Goal: Information Seeking & Learning: Learn about a topic

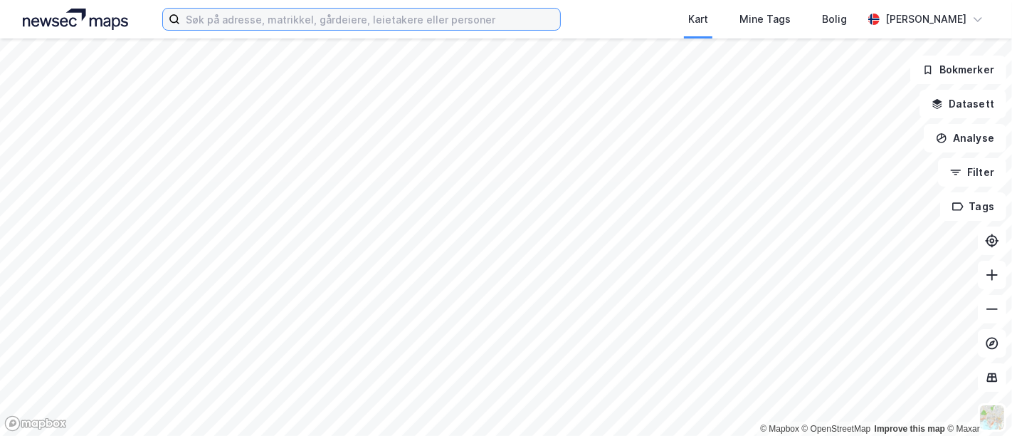
click at [264, 27] on input at bounding box center [370, 19] width 380 height 21
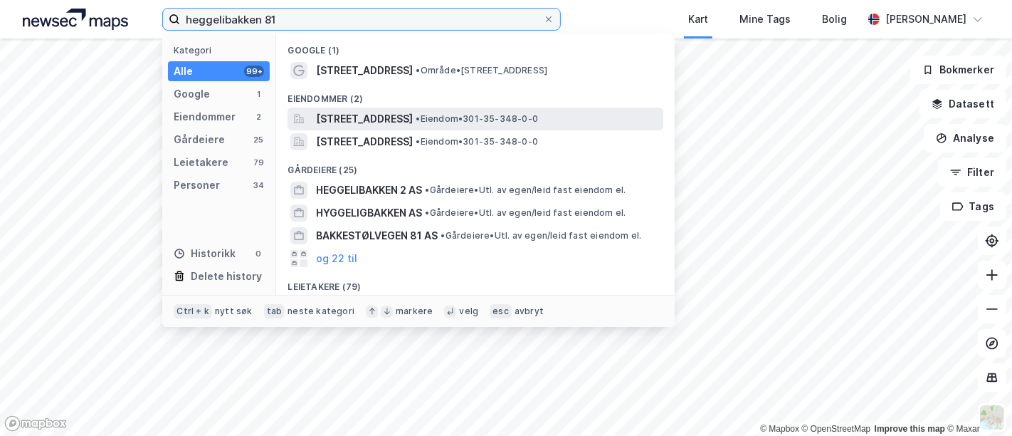
type input "heggelibakken 81"
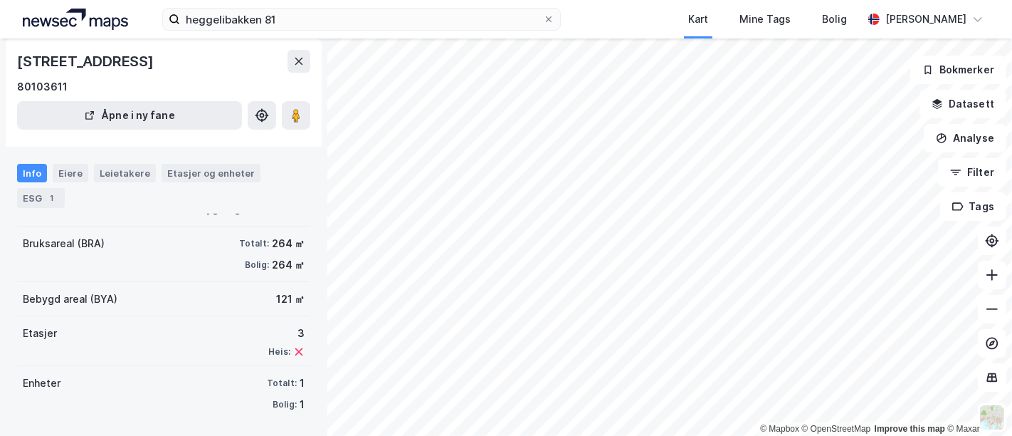
scroll to position [160, 0]
click at [71, 166] on div "Eiere" at bounding box center [71, 173] width 36 height 19
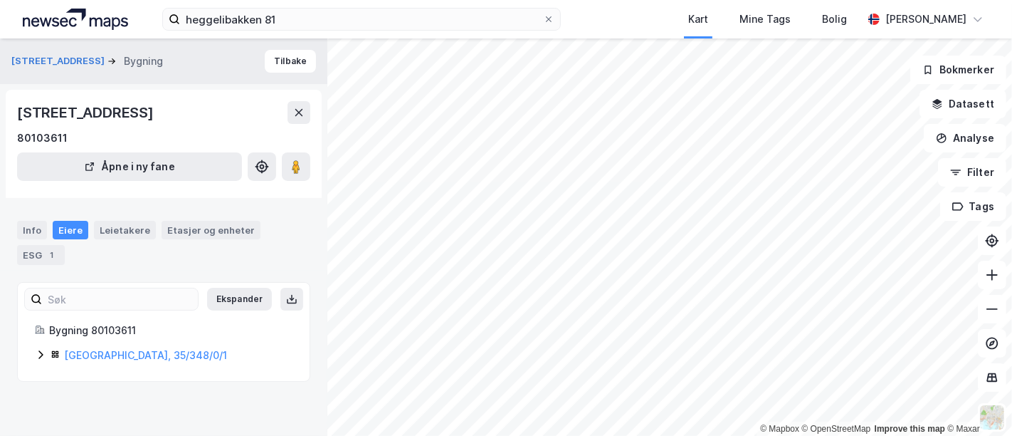
click at [41, 357] on icon at bounding box center [40, 354] width 11 height 11
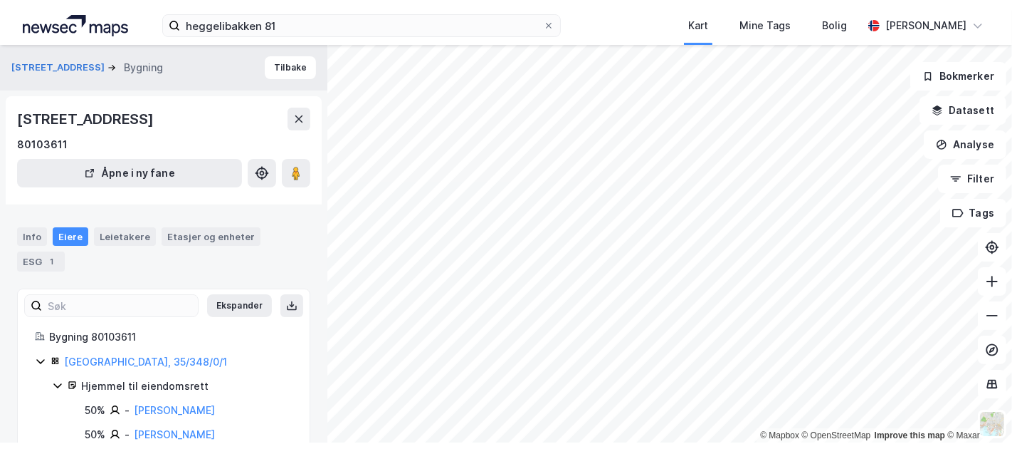
scroll to position [36, 0]
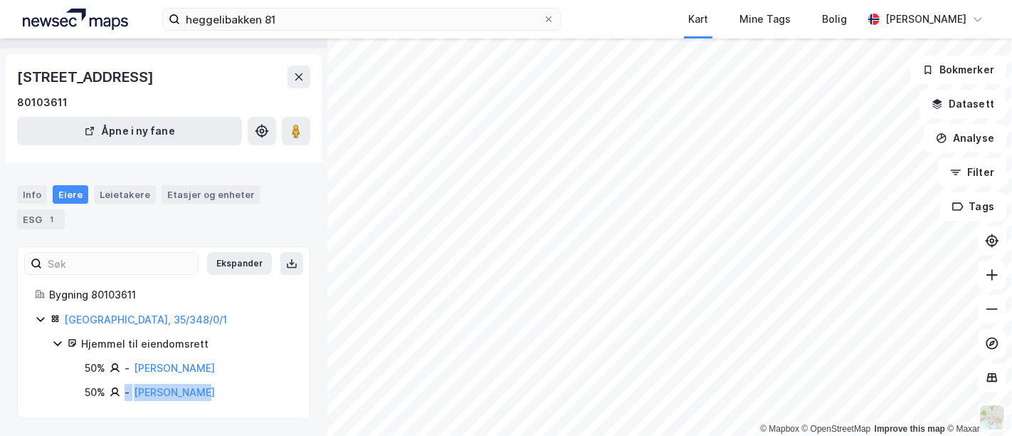
drag, startPoint x: 221, startPoint y: 400, endPoint x: 126, endPoint y: 389, distance: 96.0
click at [126, 389] on div "50% - [PERSON_NAME]" at bounding box center [189, 392] width 208 height 17
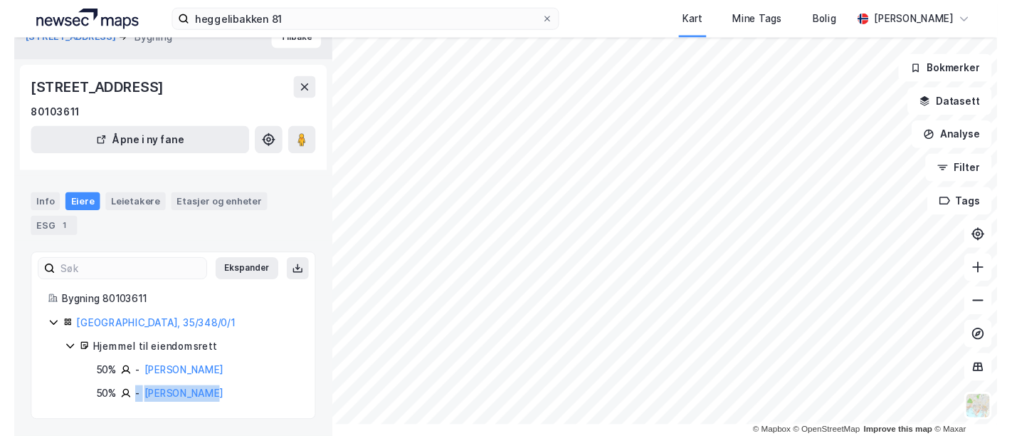
scroll to position [23, 0]
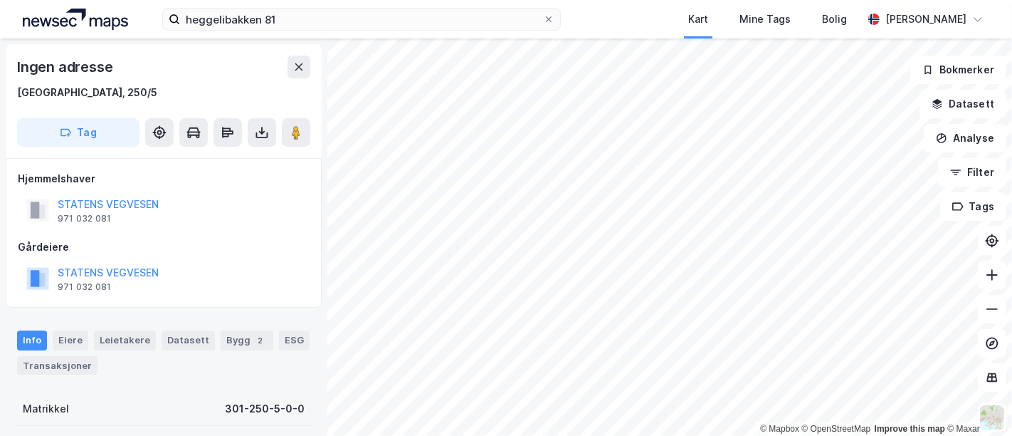
scroll to position [23, 0]
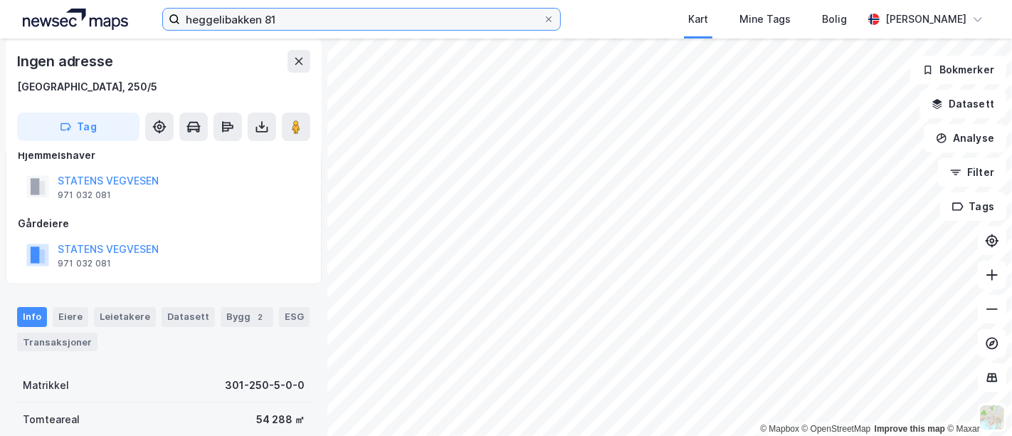
click at [415, 19] on input "heggelibakken 81" at bounding box center [361, 19] width 363 height 21
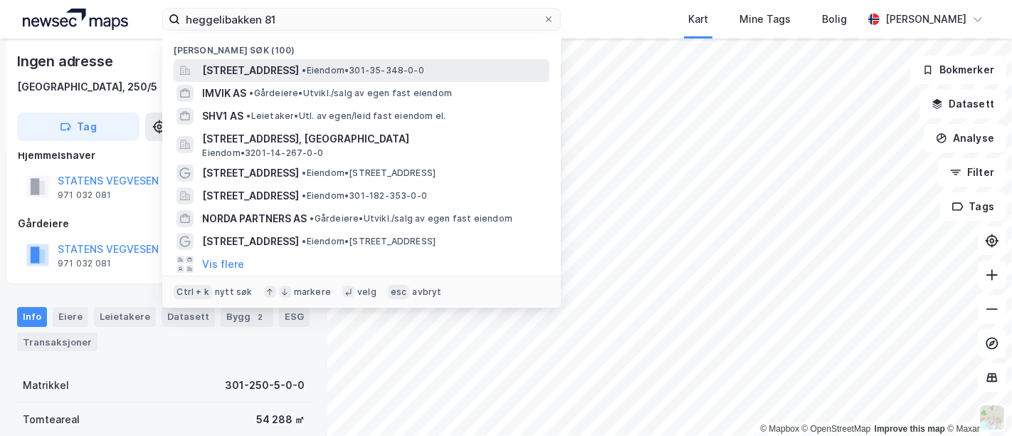
click at [299, 74] on span "[STREET_ADDRESS]" at bounding box center [250, 70] width 97 height 17
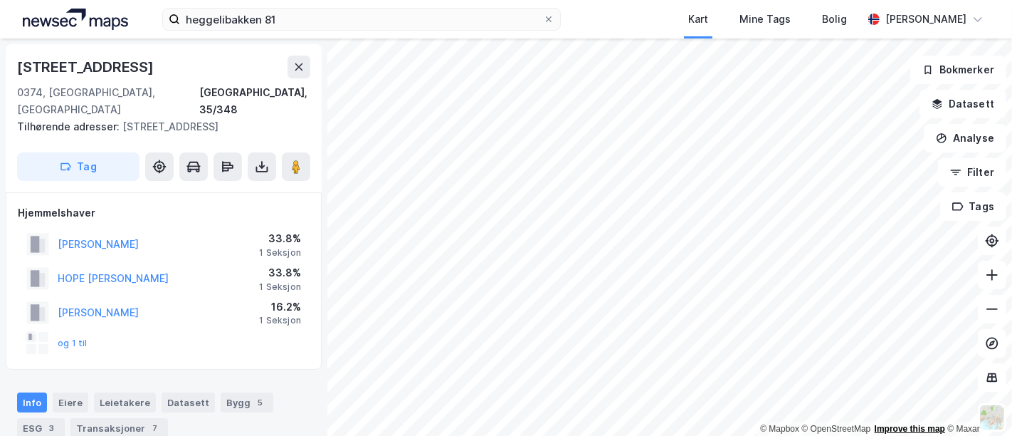
scroll to position [23, 0]
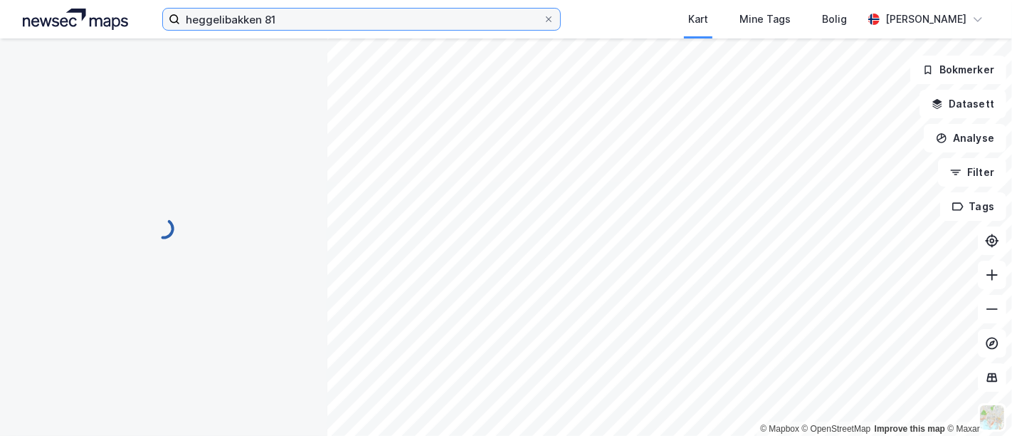
click at [293, 13] on input "heggelibakken 81" at bounding box center [361, 19] width 363 height 21
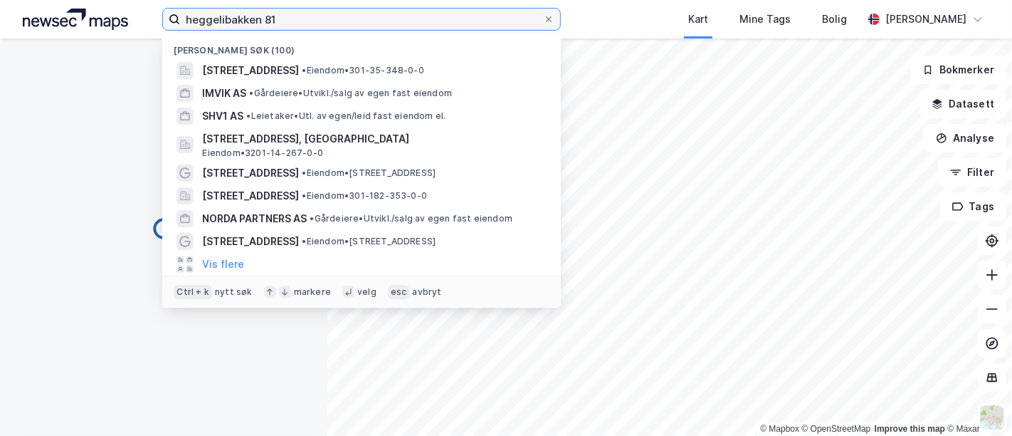
scroll to position [23, 0]
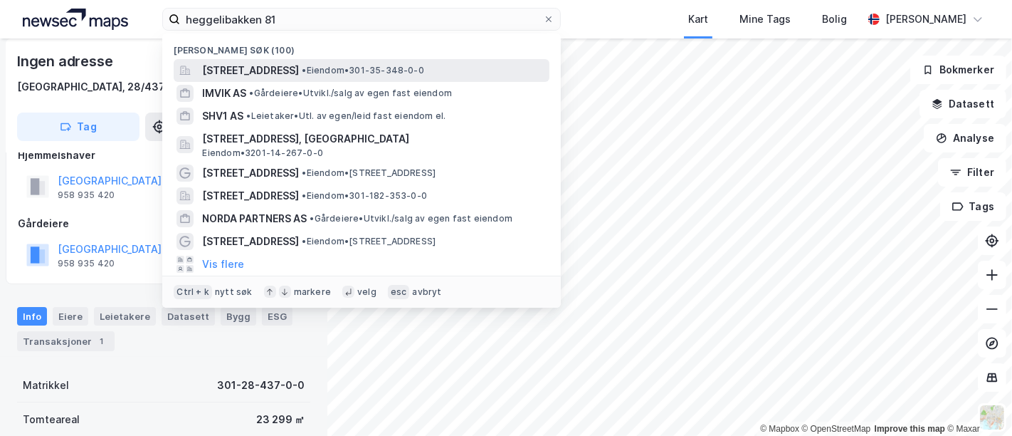
click at [283, 66] on span "[STREET_ADDRESS]" at bounding box center [250, 70] width 97 height 17
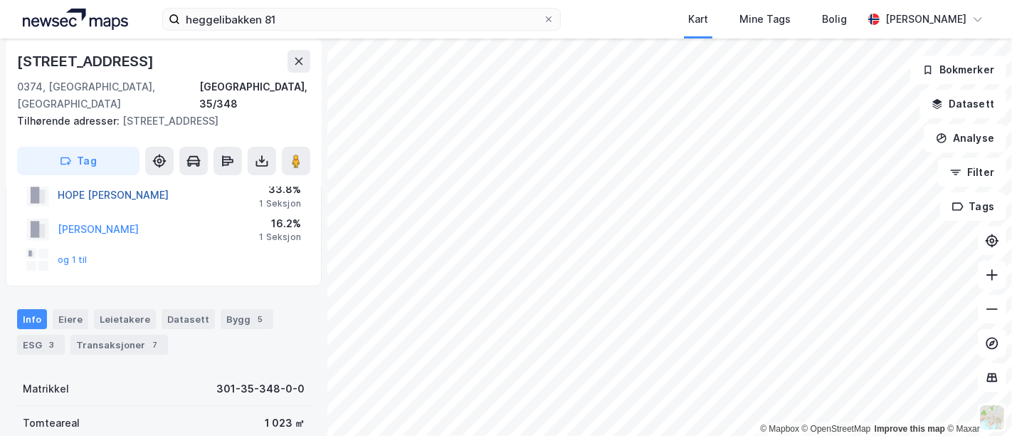
scroll to position [85, 0]
click at [221, 307] on div "Bygg 5" at bounding box center [247, 317] width 53 height 20
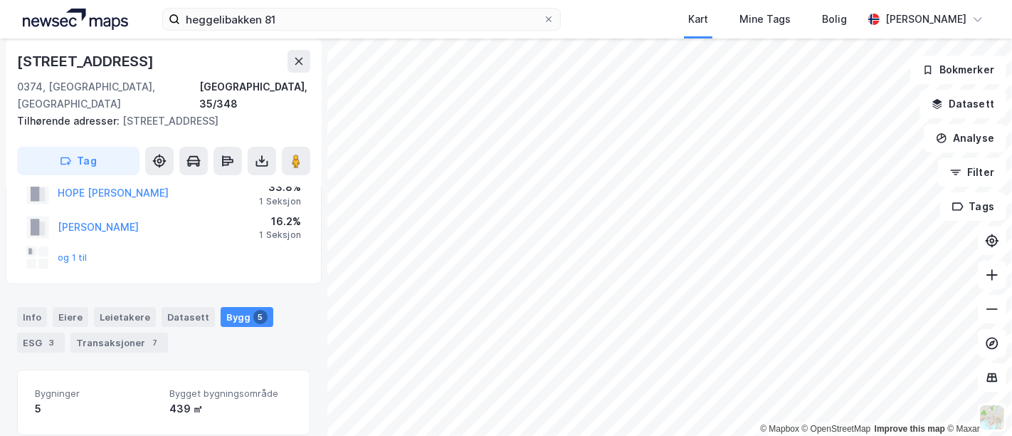
scroll to position [224, 0]
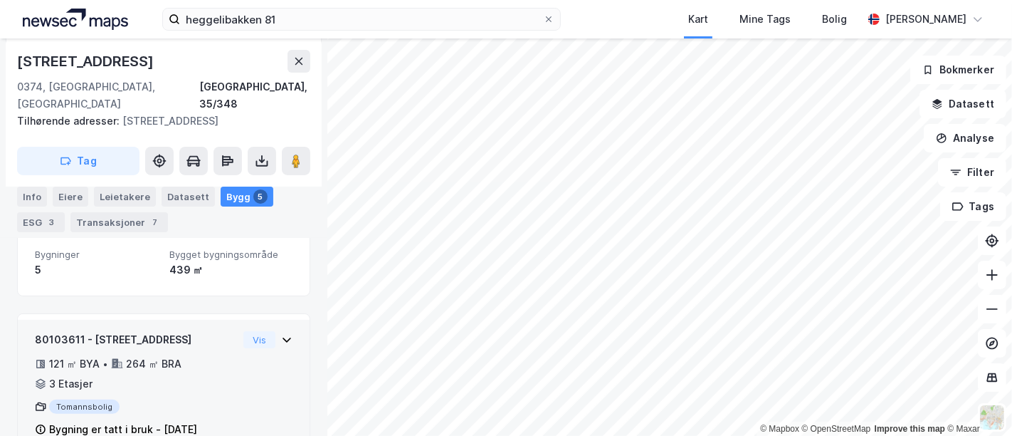
click at [184, 355] on div "121 ㎡ BYA • 264 ㎡ BRA • 3 Etasjer" at bounding box center [136, 373] width 203 height 37
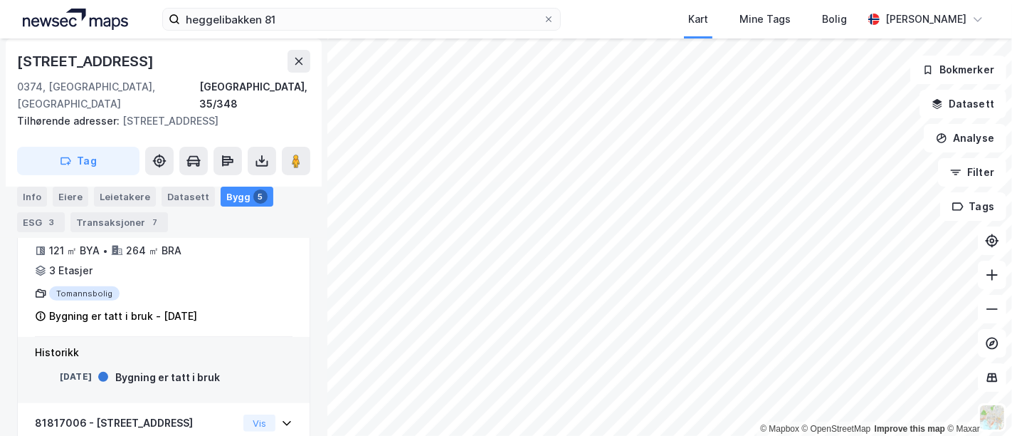
scroll to position [493, 0]
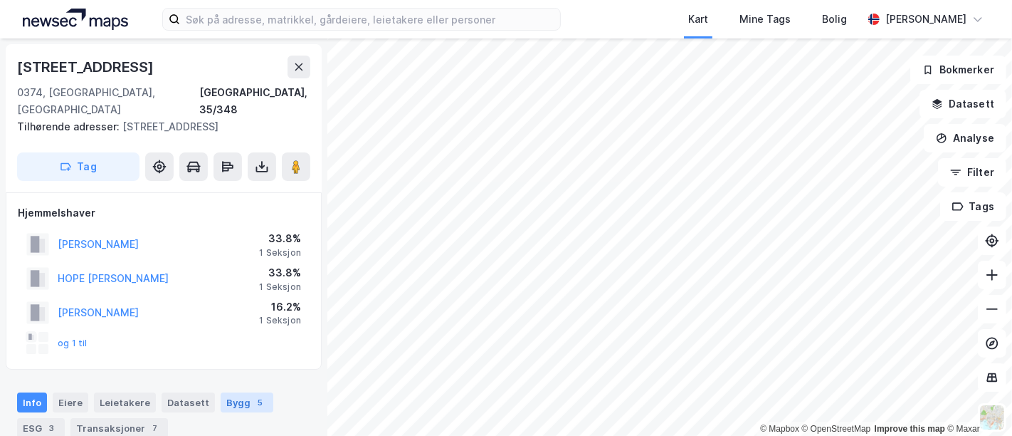
click at [253, 395] on div "5" at bounding box center [260, 402] width 14 height 14
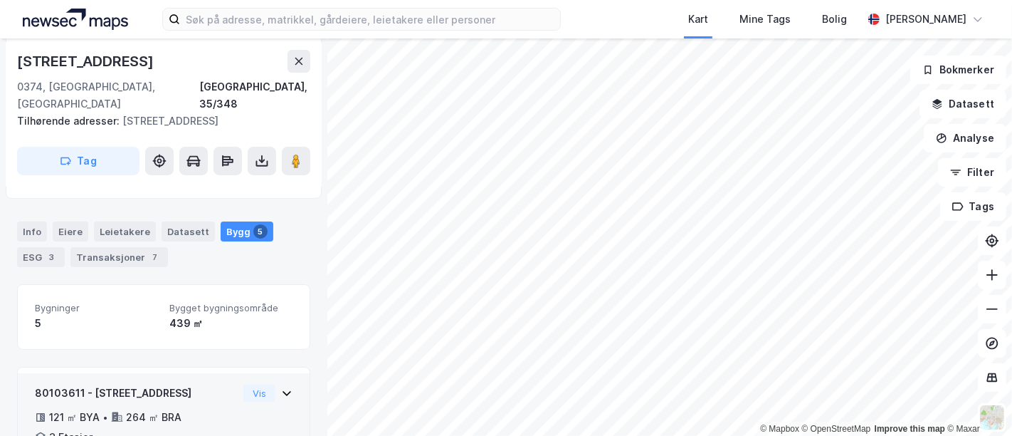
scroll to position [224, 0]
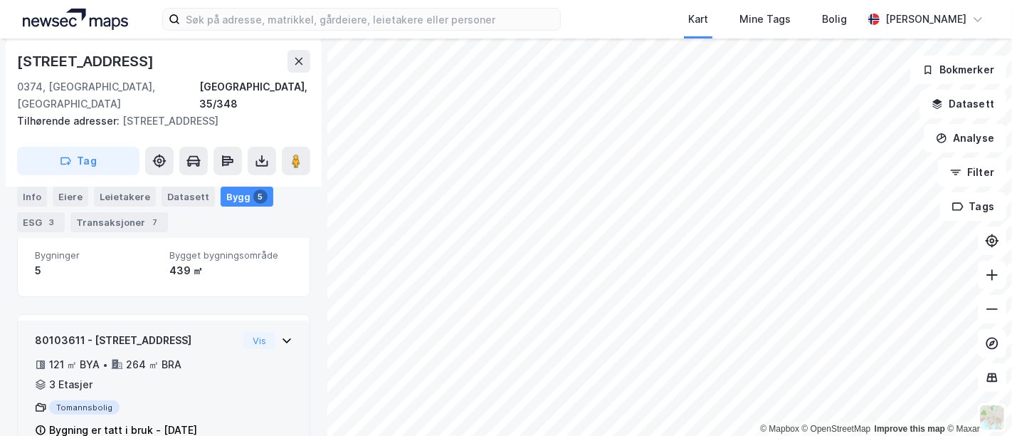
click at [109, 356] on div "121 ㎡ BYA • 264 ㎡ BRA • 3 Etasjer" at bounding box center [136, 374] width 203 height 37
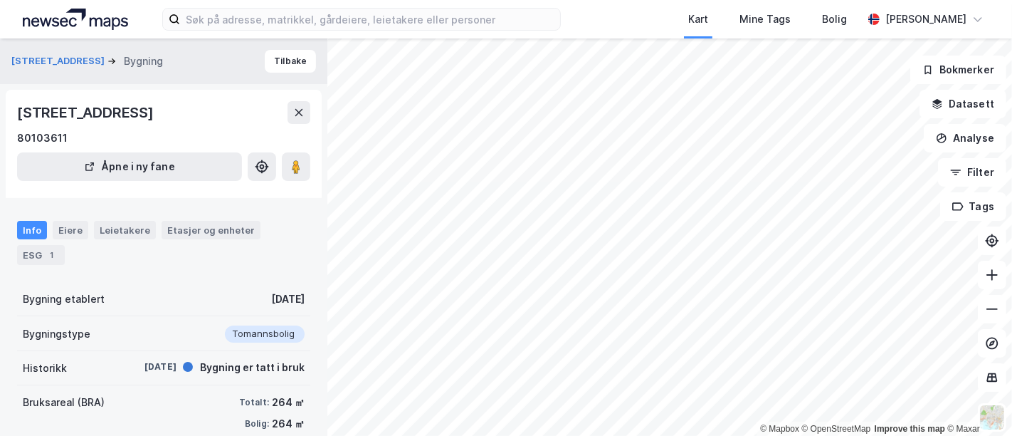
scroll to position [160, 0]
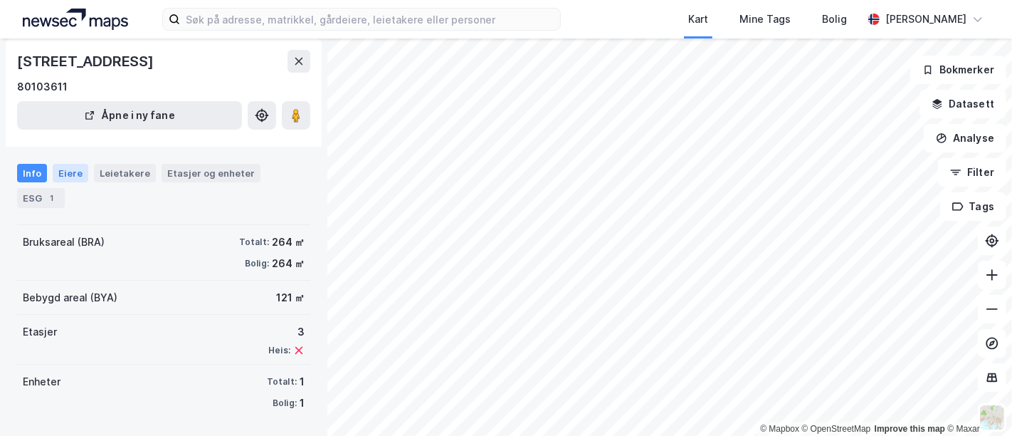
click at [66, 172] on div "Eiere" at bounding box center [71, 173] width 36 height 19
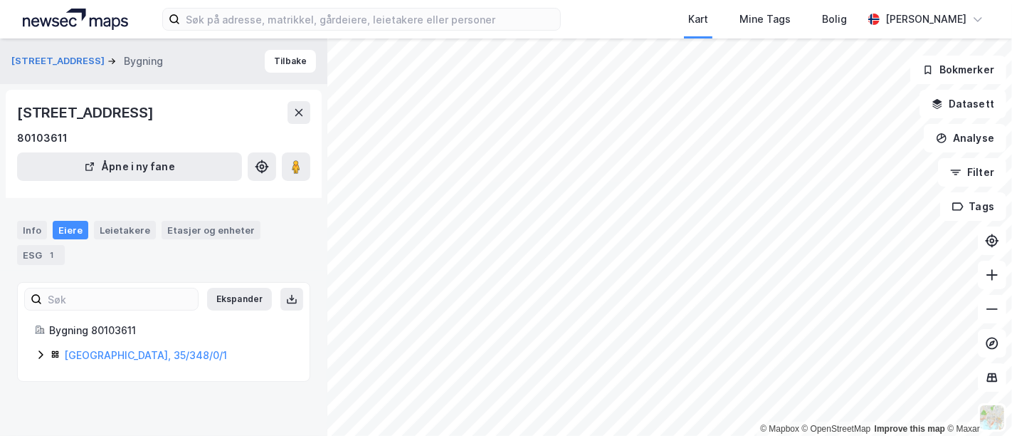
click at [41, 354] on icon at bounding box center [40, 354] width 4 height 9
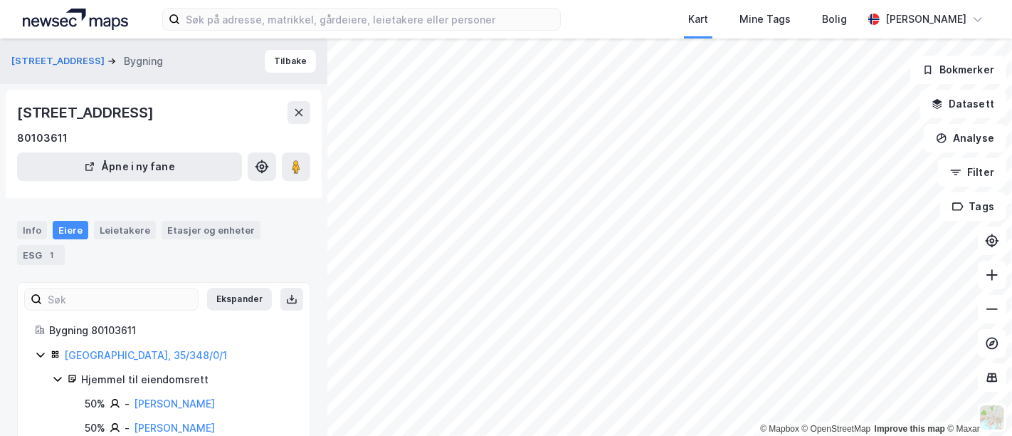
scroll to position [36, 0]
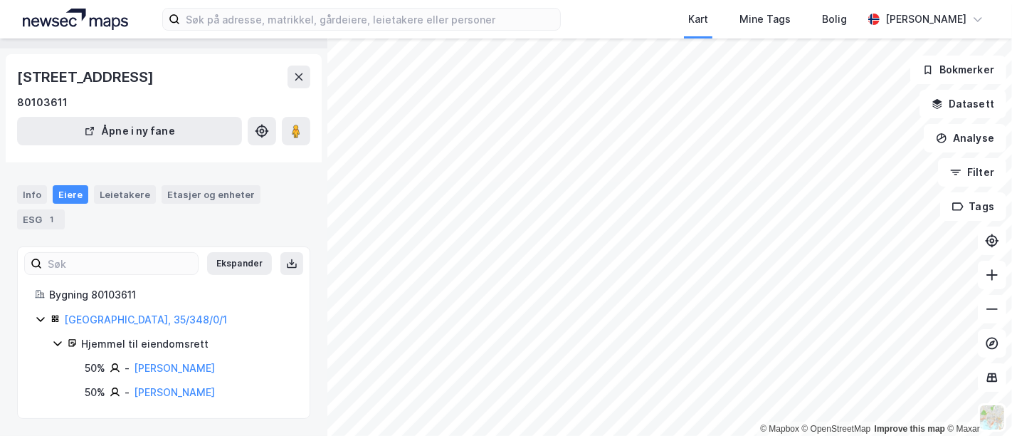
drag, startPoint x: 233, startPoint y: 367, endPoint x: 132, endPoint y: 370, distance: 101.2
click at [132, 370] on div "50% - Hope John Henning" at bounding box center [189, 368] width 208 height 17
copy link "[PERSON_NAME]"
drag, startPoint x: 209, startPoint y: 392, endPoint x: 134, endPoint y: 391, distance: 75.5
click at [134, 391] on div "50% - [PERSON_NAME]" at bounding box center [189, 392] width 208 height 17
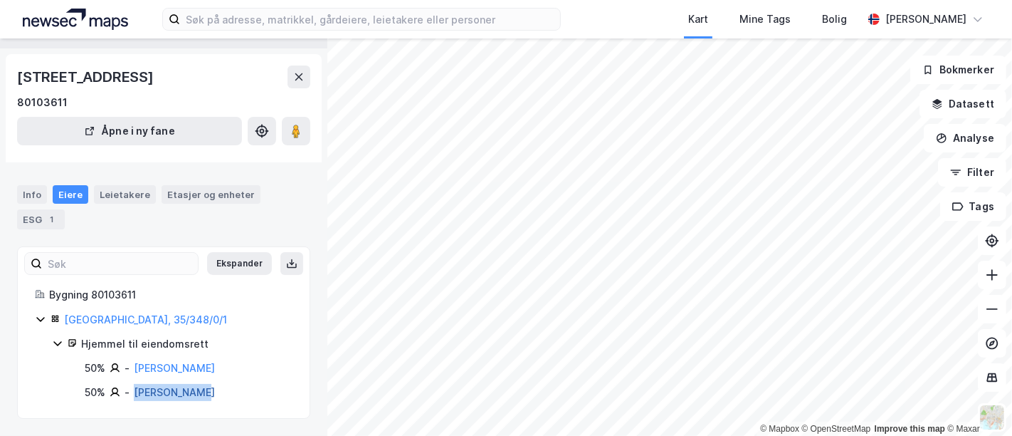
click at [145, 396] on link "[PERSON_NAME]" at bounding box center [174, 392] width 81 height 12
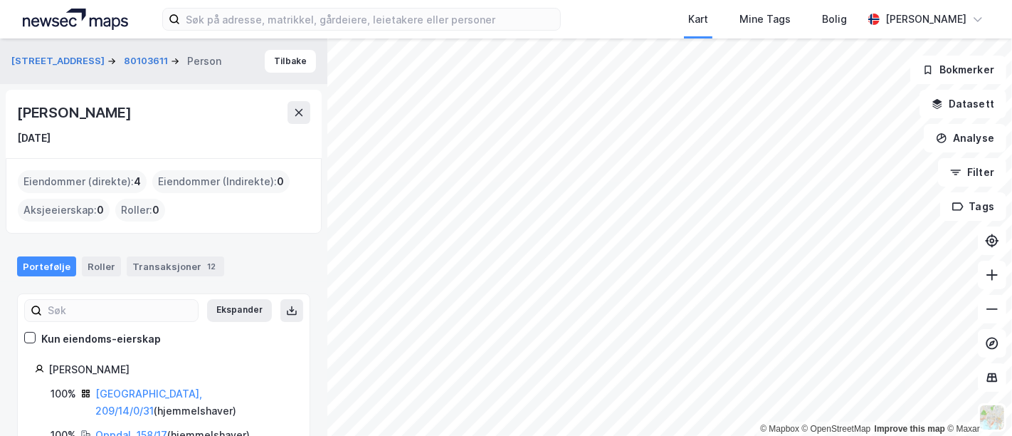
scroll to position [73, 0]
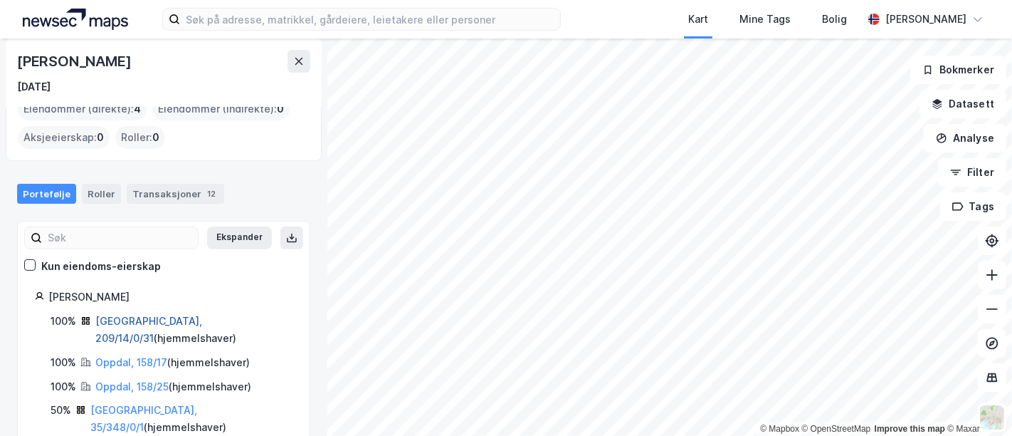
click at [112, 319] on link "Oslo, 209/14/0/31" at bounding box center [148, 329] width 107 height 29
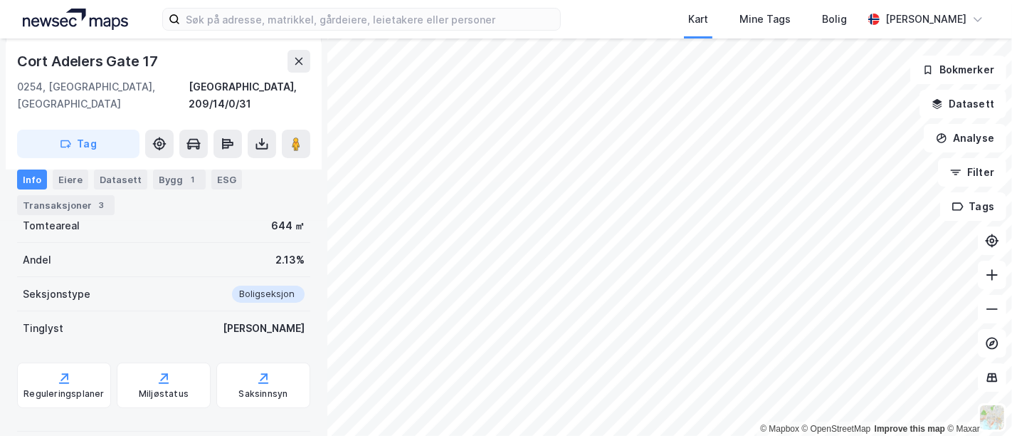
scroll to position [169, 0]
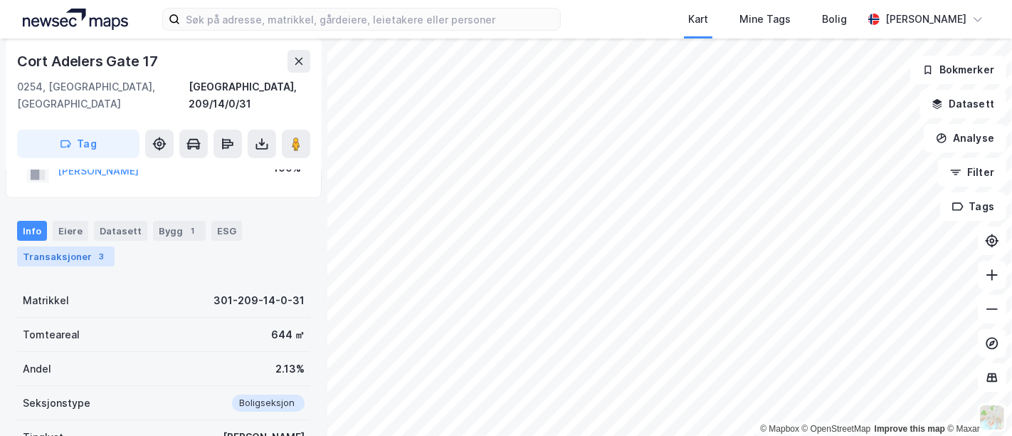
click at [83, 246] on div "Transaksjoner 3" at bounding box center [66, 256] width 98 height 20
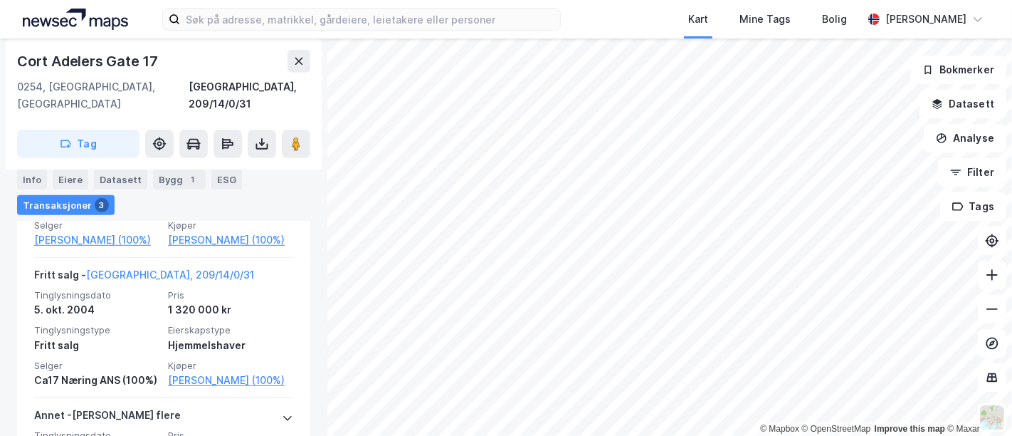
scroll to position [582, 0]
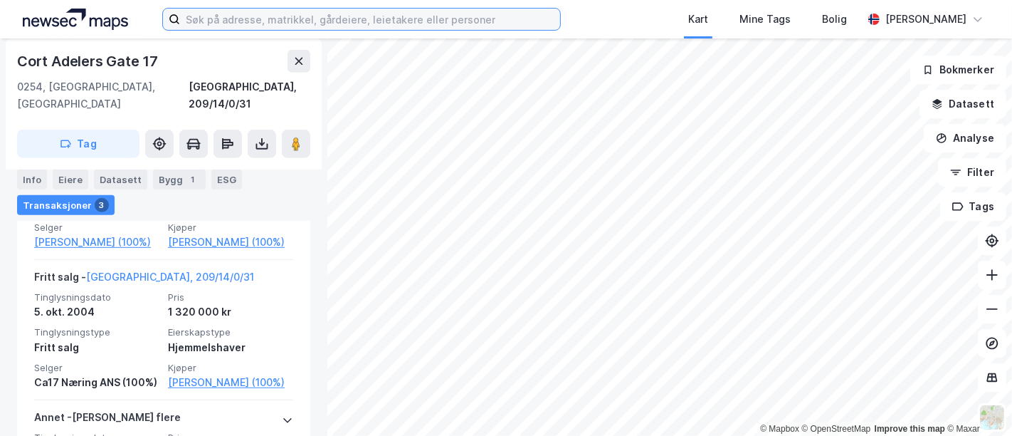
click at [272, 25] on input at bounding box center [370, 19] width 380 height 21
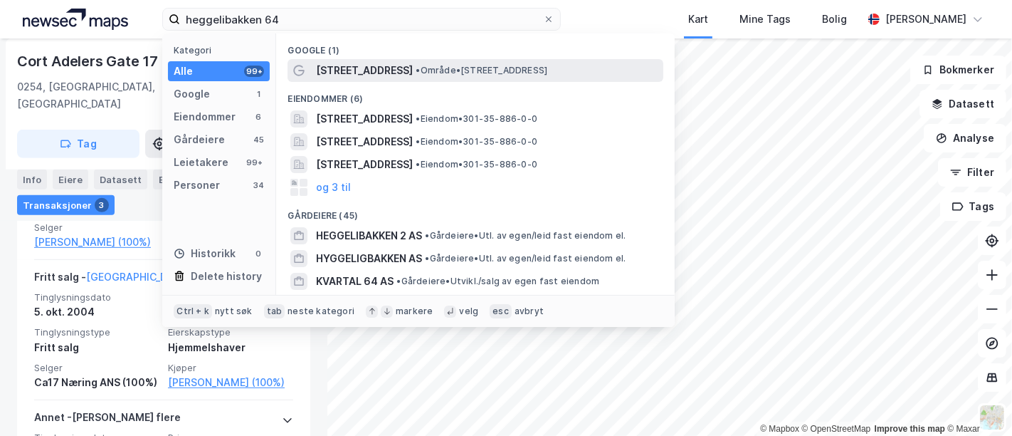
click at [333, 66] on span "Heggelibakken 64D" at bounding box center [364, 70] width 97 height 17
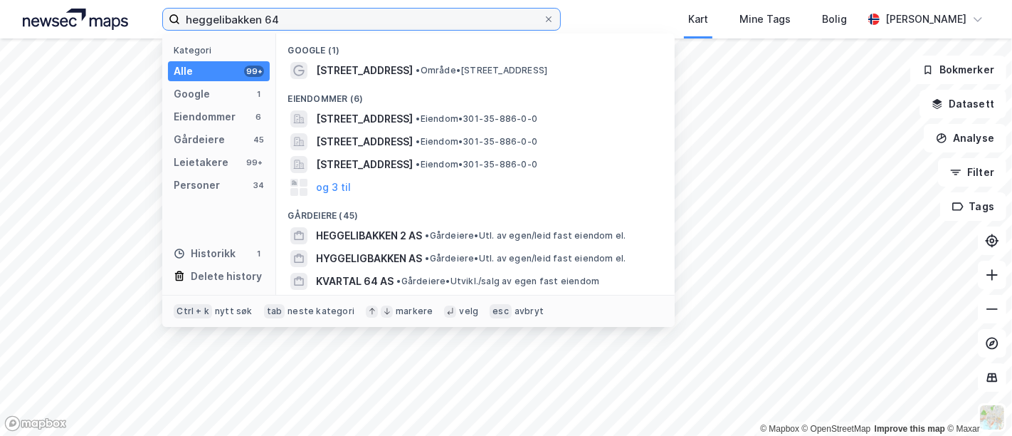
click at [299, 8] on label "heggelibakken 64" at bounding box center [361, 19] width 399 height 23
click at [299, 9] on input "heggelibakken 64" at bounding box center [361, 19] width 363 height 21
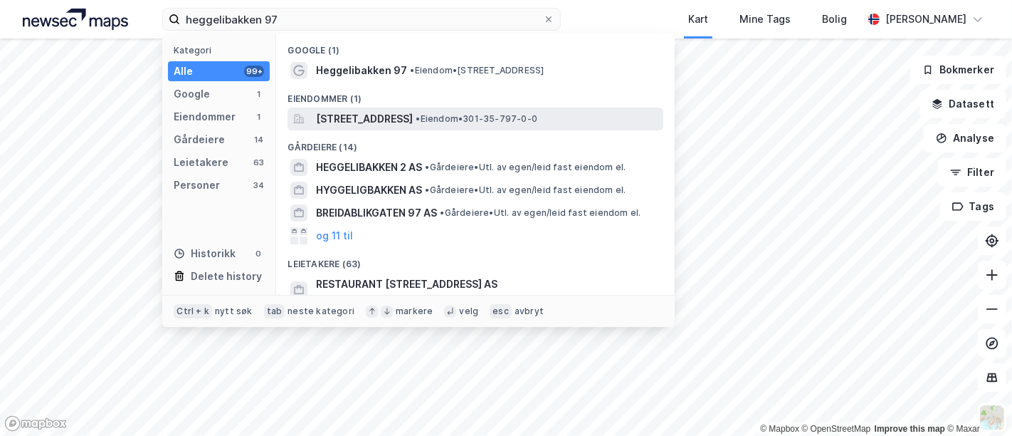
click at [380, 121] on span "Heggelibakken 97, 0374, OSLO, OSLO" at bounding box center [364, 118] width 97 height 17
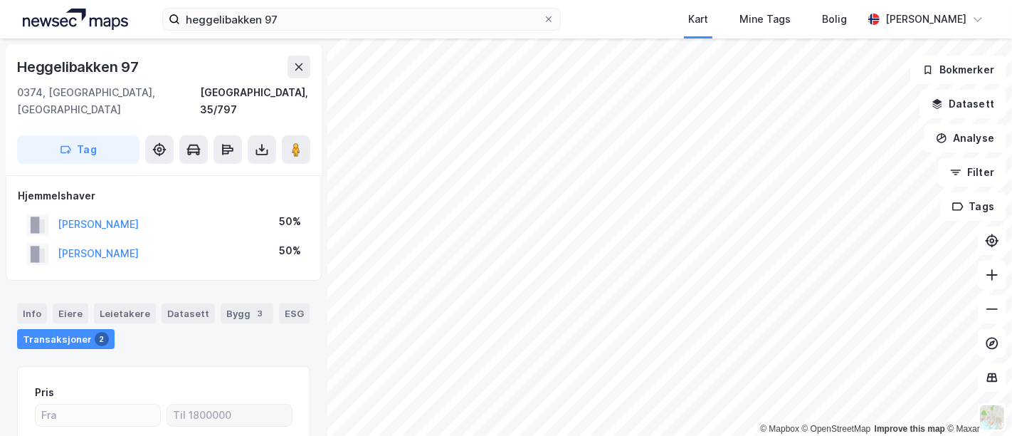
scroll to position [4, 0]
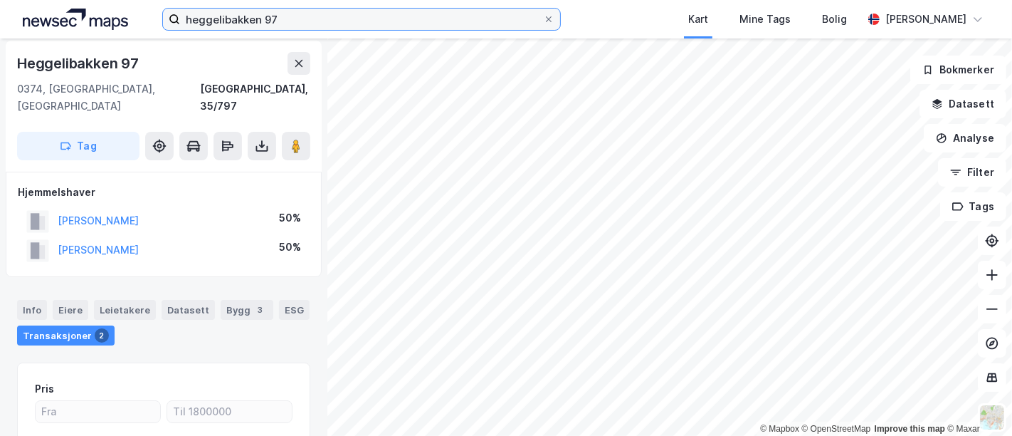
click at [287, 19] on input "heggelibakken 97" at bounding box center [361, 19] width 363 height 21
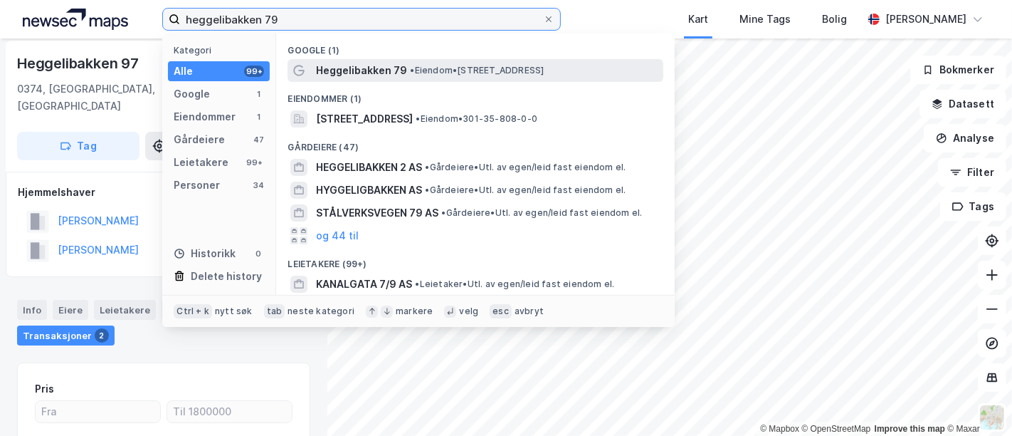
type input "heggelibakken 79"
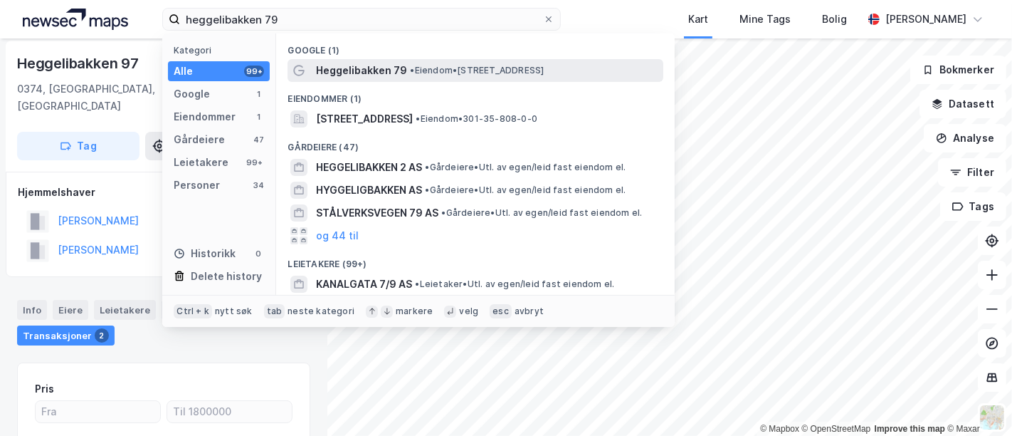
click at [343, 68] on span "Heggelibakken 79" at bounding box center [361, 70] width 91 height 17
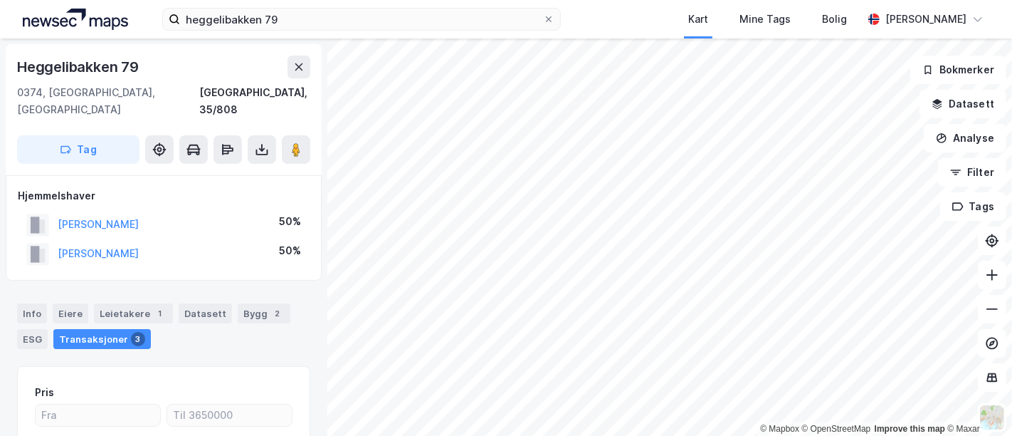
scroll to position [4, 0]
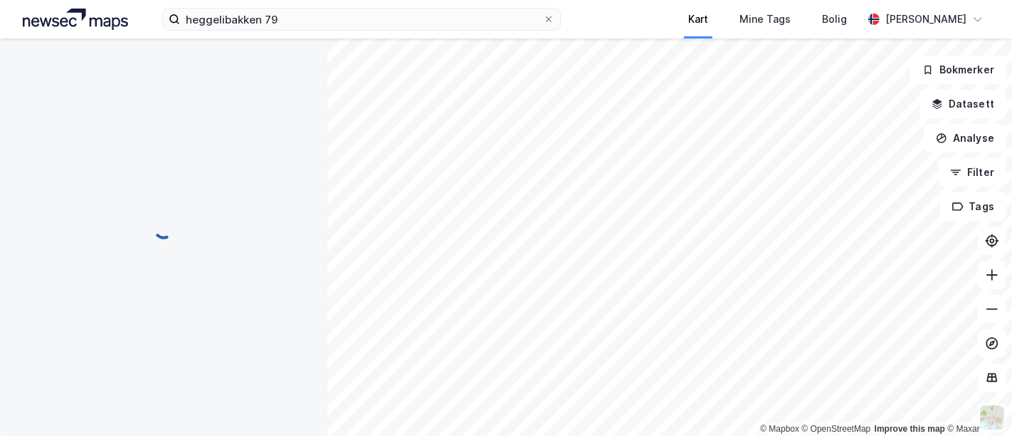
scroll to position [4, 0]
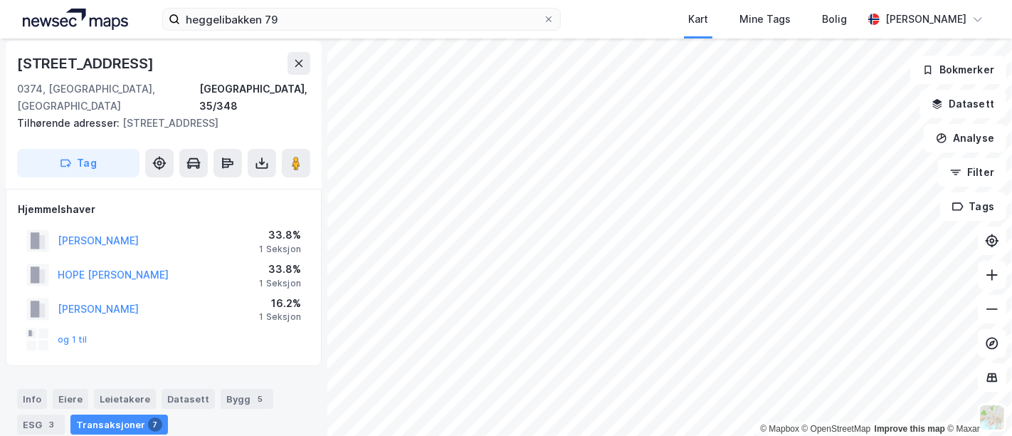
click at [248, 392] on div "Info Eiere Leietakere Datasett Bygg 5 ESG 3 Transaksjoner 7" at bounding box center [163, 412] width 293 height 46
click at [232, 372] on div "Info Eiere Leietakere Datasett Bygg 5 ESG 3 Transaksjoner 7" at bounding box center [164, 406] width 328 height 68
click at [232, 389] on div "Bygg 5" at bounding box center [247, 399] width 53 height 20
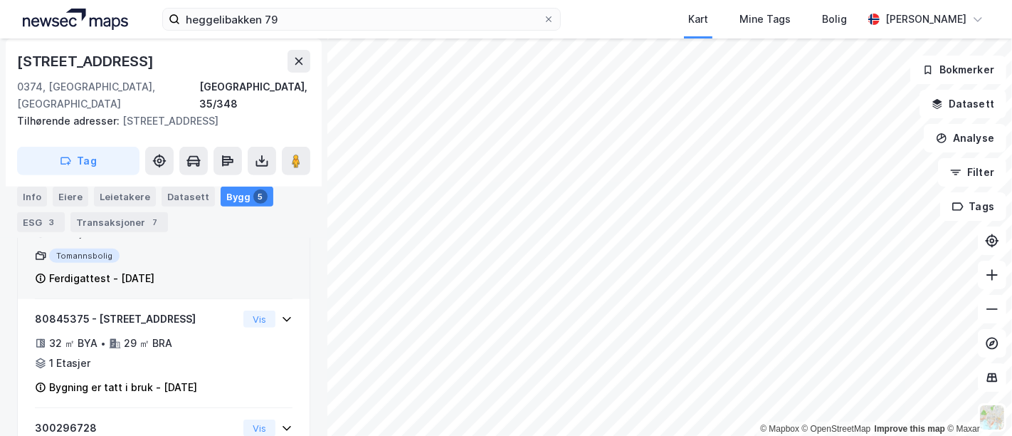
scroll to position [177, 0]
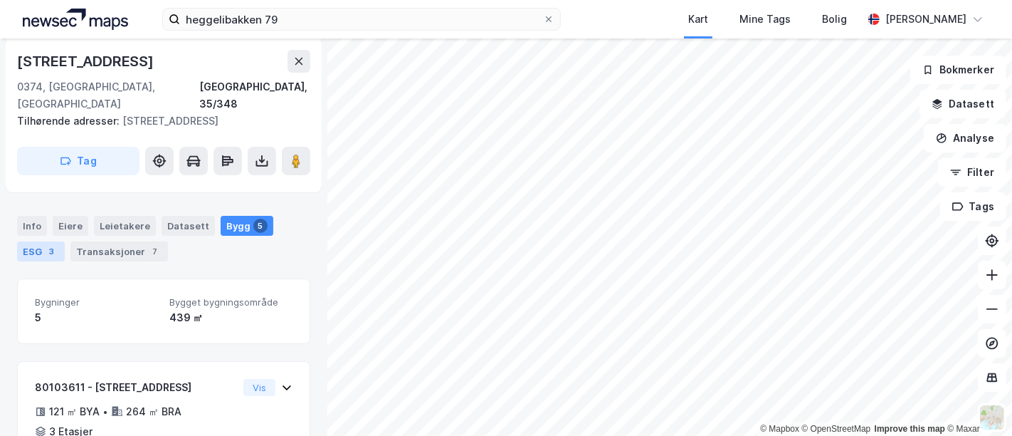
click at [28, 241] on div "ESG 3" at bounding box center [41, 251] width 48 height 20
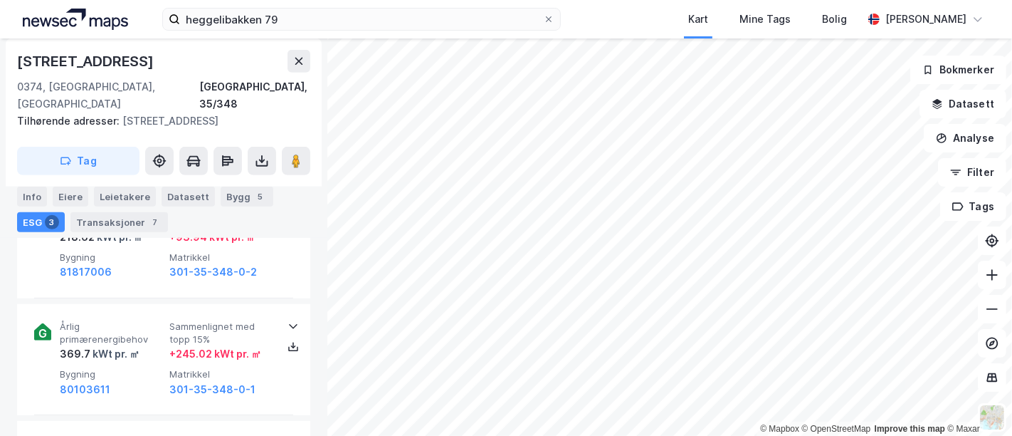
scroll to position [611, 0]
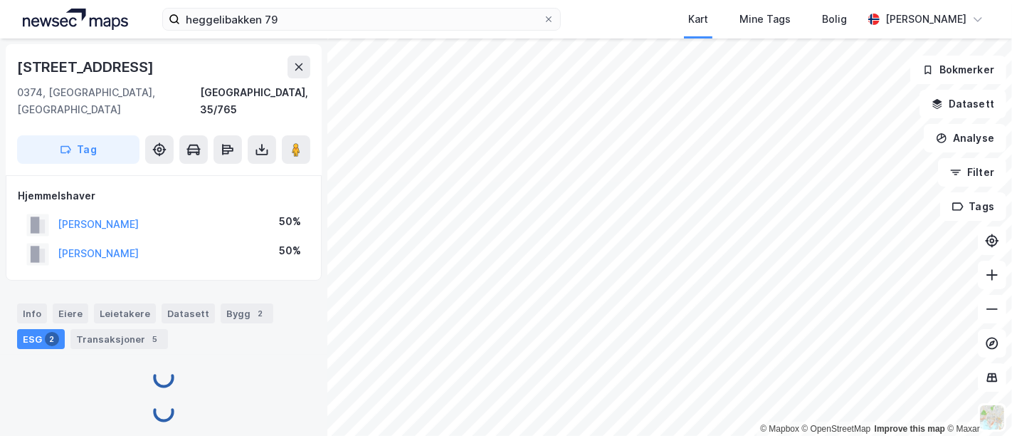
scroll to position [1, 0]
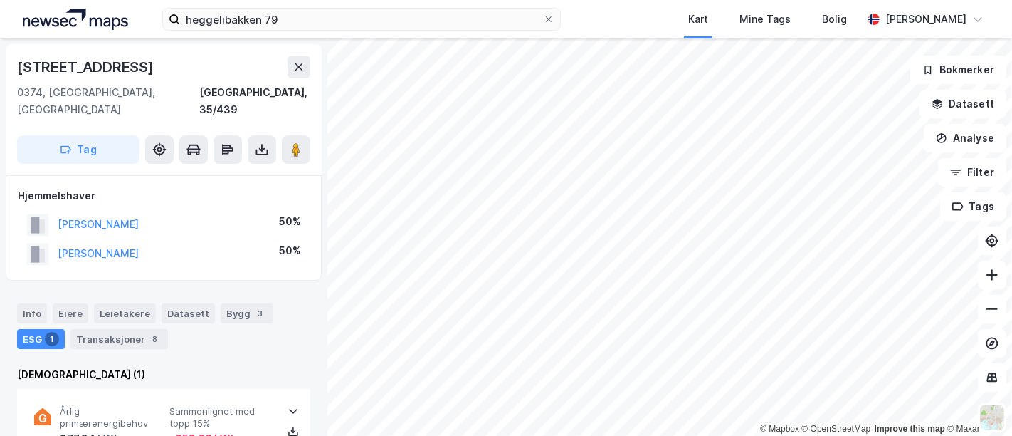
scroll to position [1, 0]
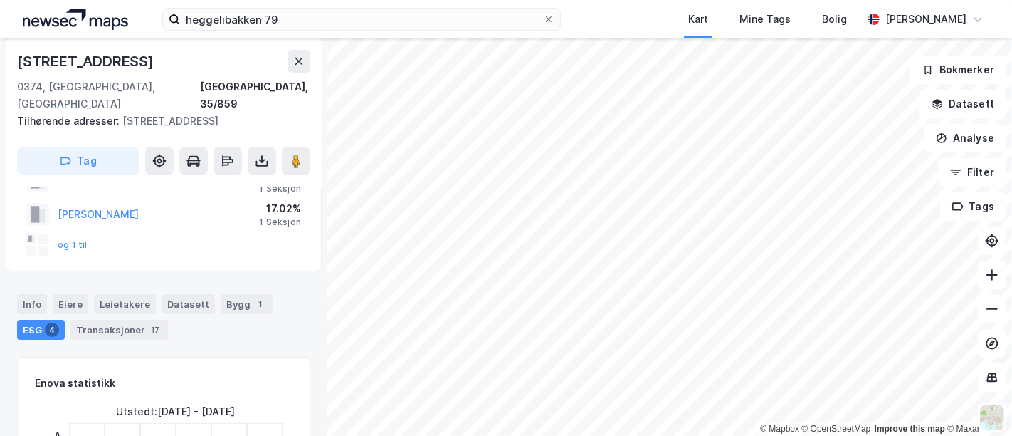
scroll to position [99, 0]
click at [151, 322] on div "17" at bounding box center [155, 329] width 14 height 14
